Goal: Find specific page/section

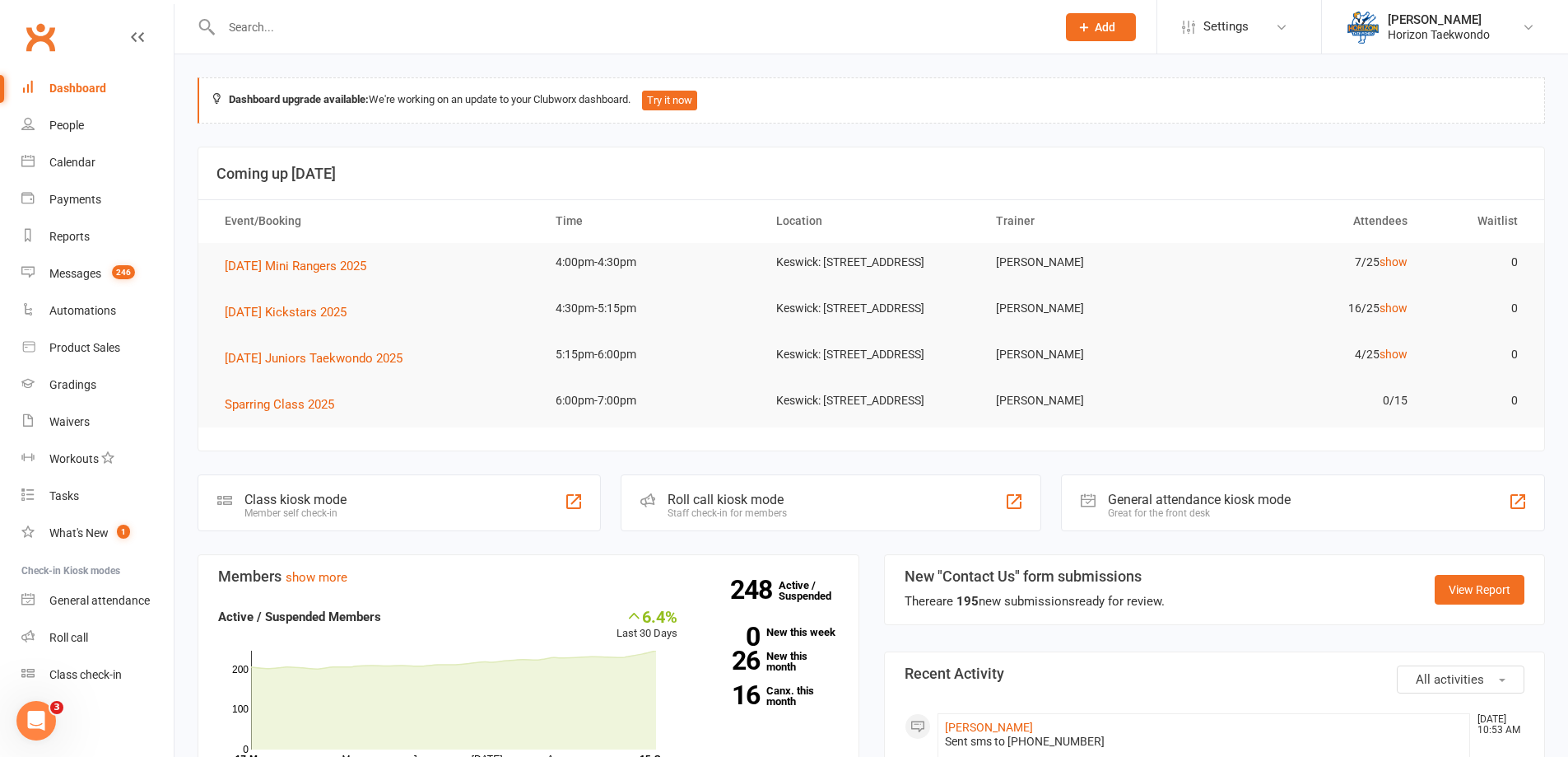
click at [87, 91] on div "Dashboard" at bounding box center [78, 87] width 57 height 13
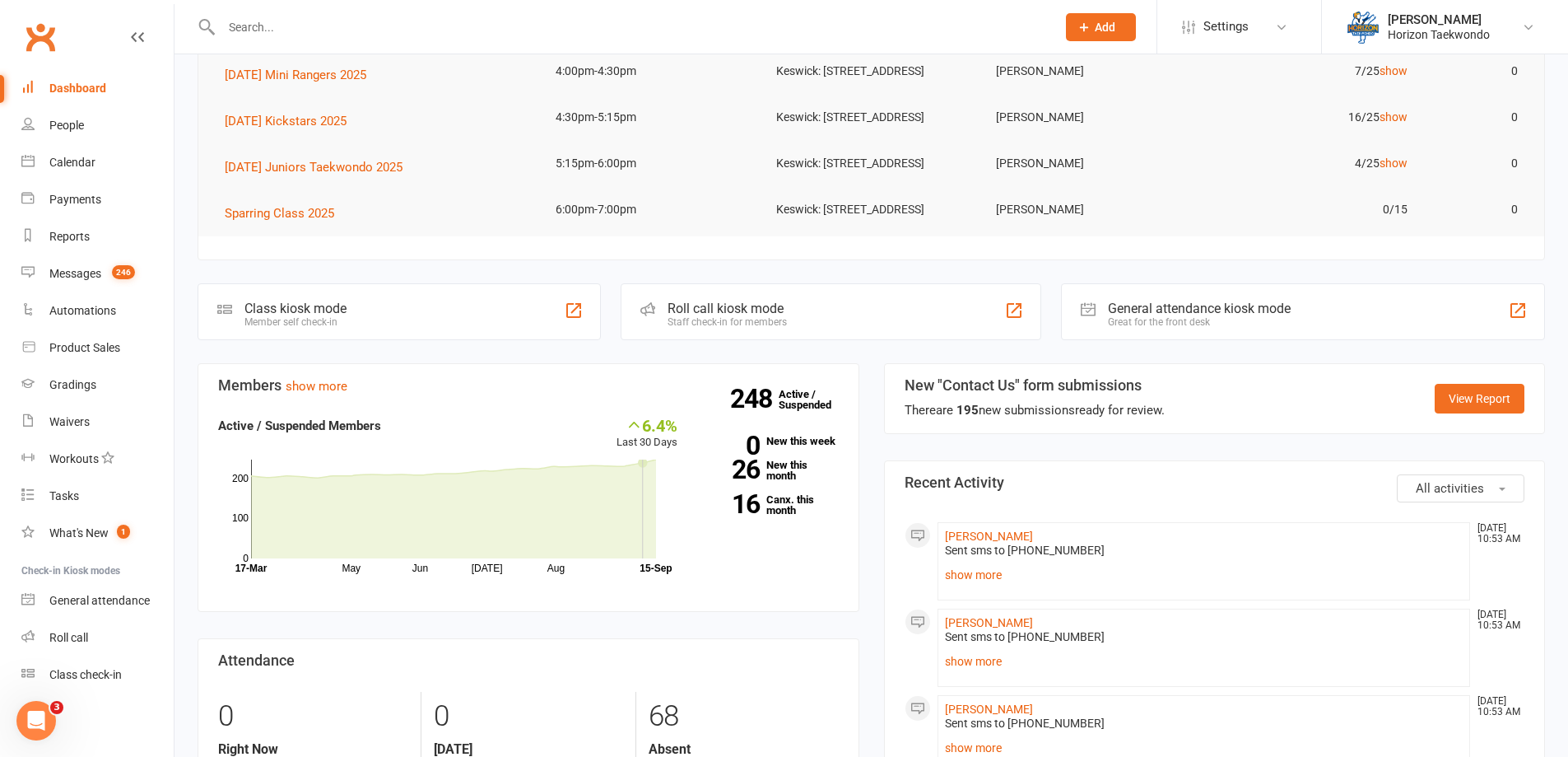
scroll to position [494, 0]
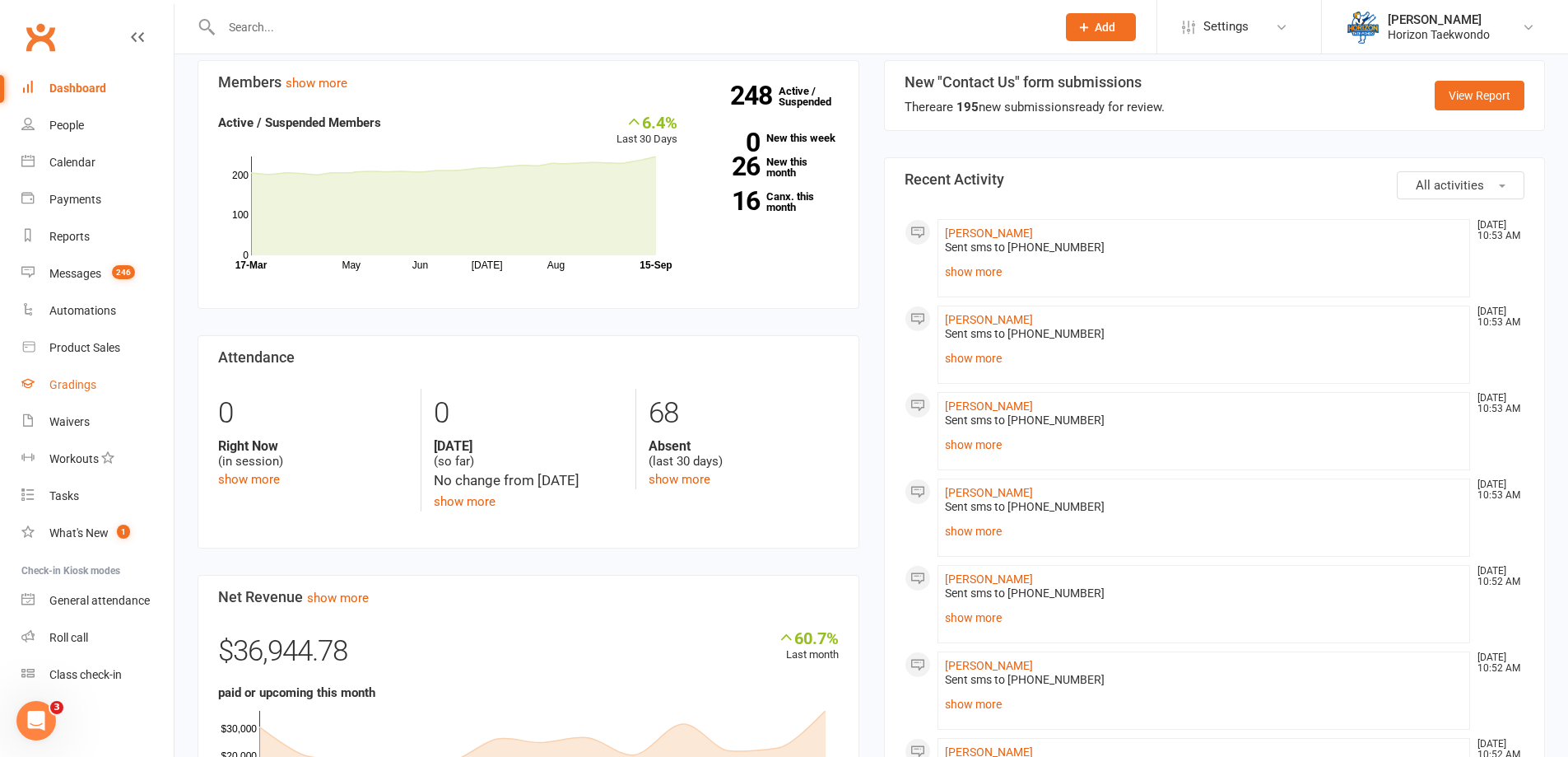
click at [85, 386] on div "Gradings" at bounding box center [72, 384] width 47 height 13
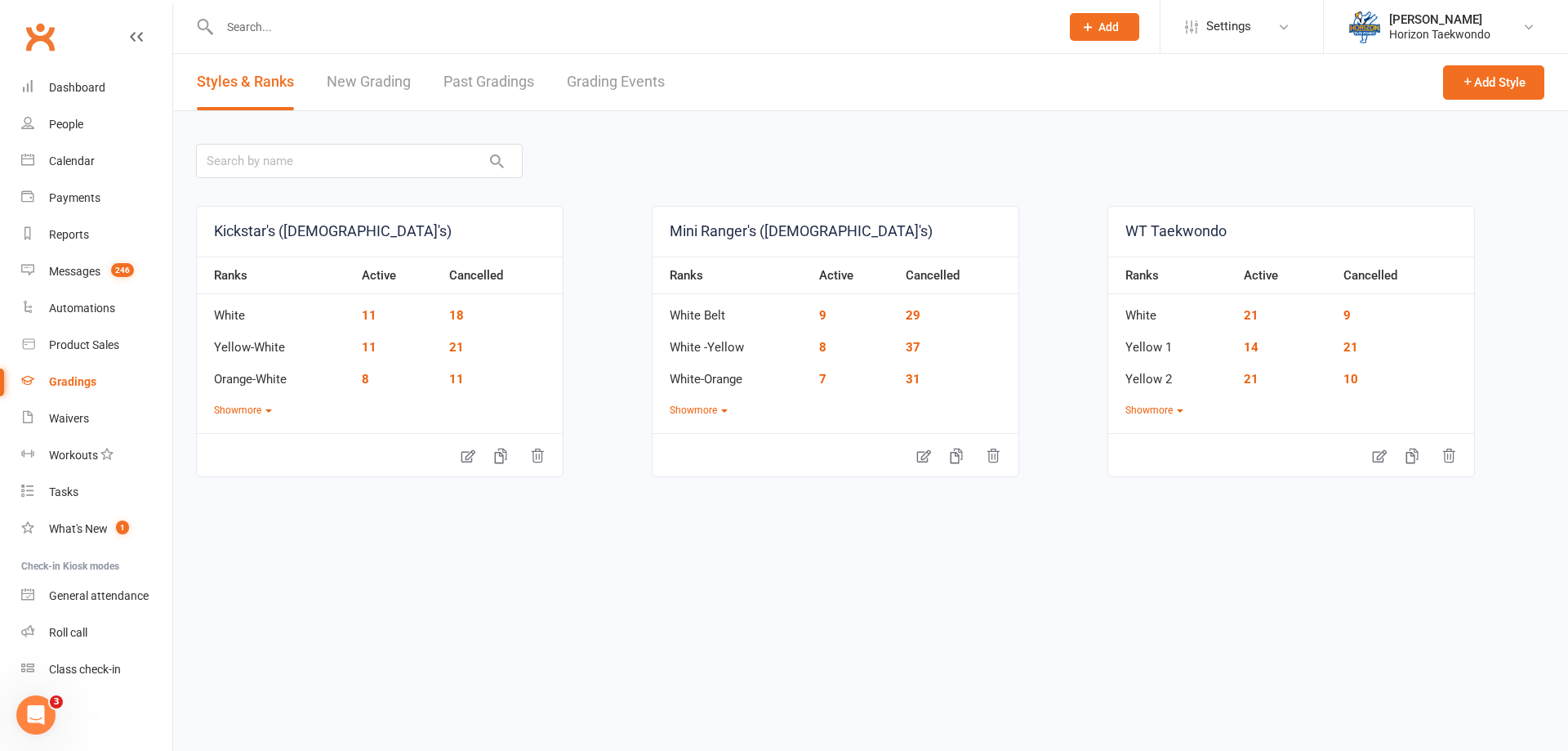
click at [622, 78] on link "Grading Events" at bounding box center [616, 82] width 98 height 57
